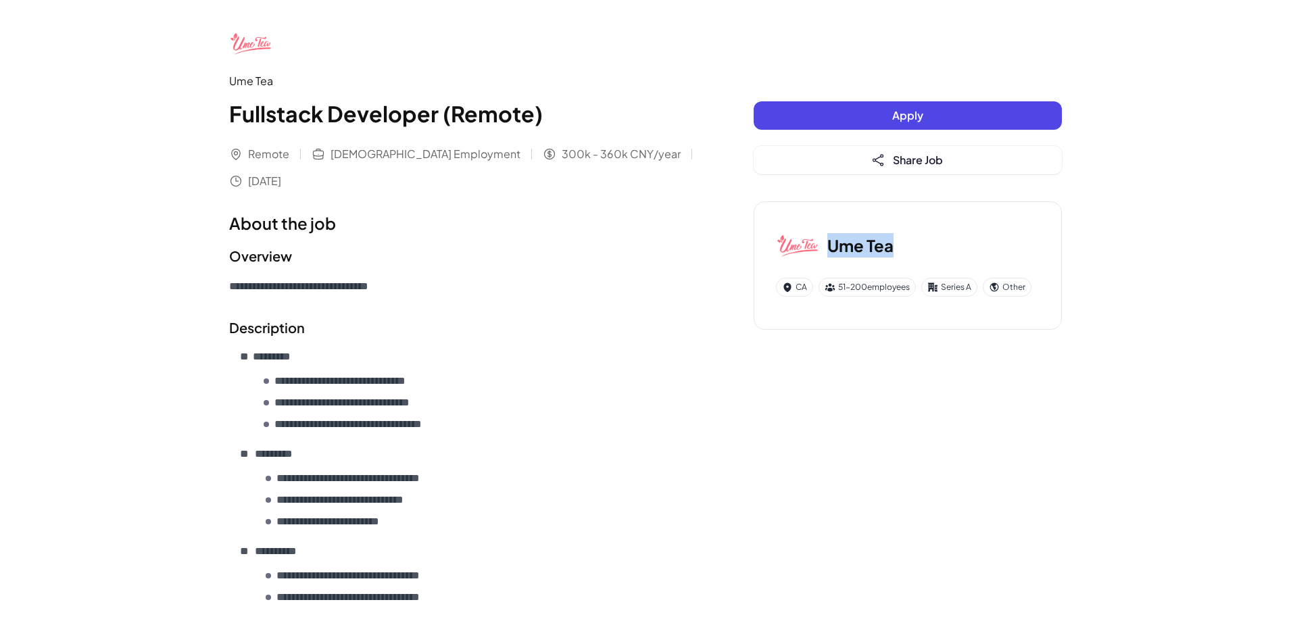
drag, startPoint x: 832, startPoint y: 246, endPoint x: 893, endPoint y: 249, distance: 60.9
click at [893, 249] on h3 "Ume Tea" at bounding box center [860, 245] width 66 height 24
click at [809, 245] on img at bounding box center [797, 245] width 43 height 43
click at [799, 246] on img at bounding box center [797, 245] width 43 height 43
click at [1002, 287] on div "Other" at bounding box center [1007, 287] width 49 height 19
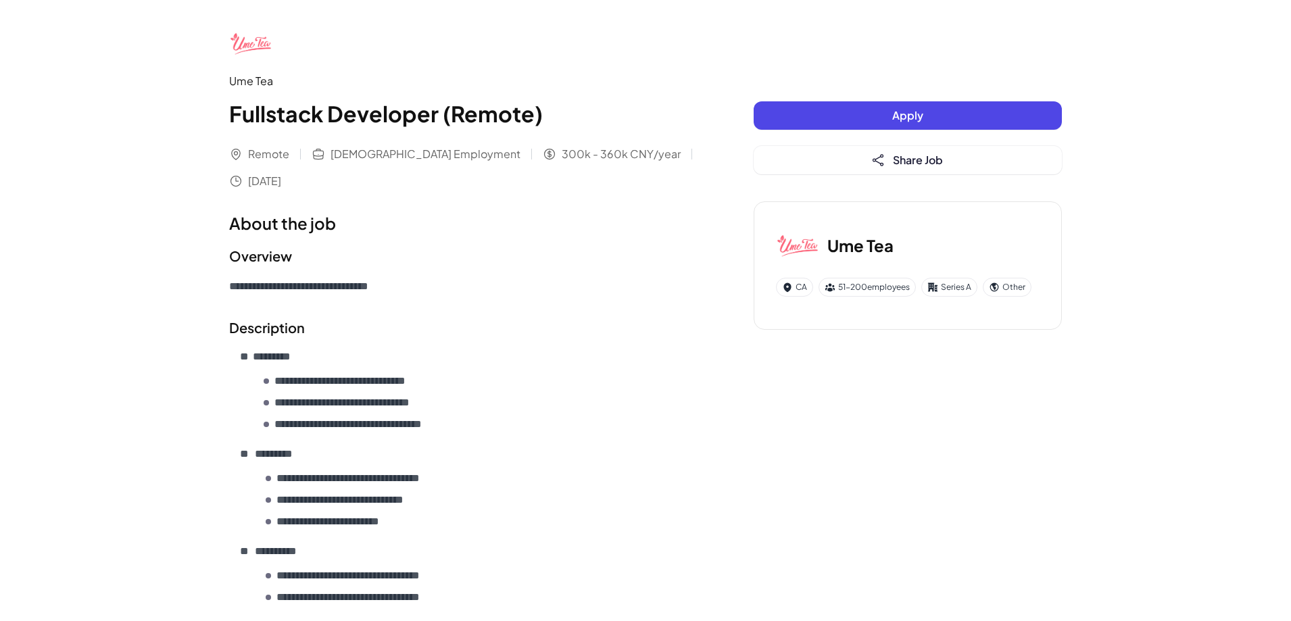
click at [1018, 281] on div "Other" at bounding box center [1007, 287] width 49 height 19
drag, startPoint x: 834, startPoint y: 244, endPoint x: 930, endPoint y: 246, distance: 96.0
click at [930, 246] on div "Ume Tea" at bounding box center [908, 245] width 264 height 43
click at [859, 242] on h3 "Ume Tea" at bounding box center [860, 245] width 66 height 24
drag, startPoint x: 900, startPoint y: 243, endPoint x: 833, endPoint y: 244, distance: 66.9
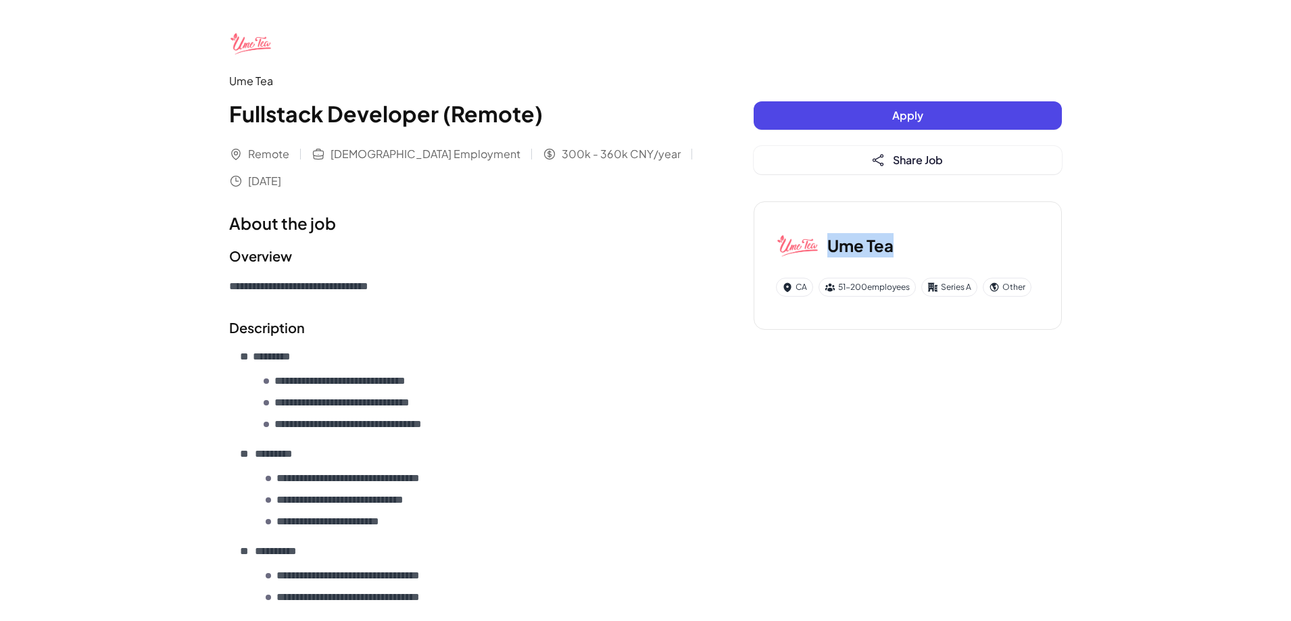
click at [833, 244] on div "Ume Tea" at bounding box center [908, 245] width 264 height 43
copy h3 "Ume Tea"
